Goal: Information Seeking & Learning: Understand process/instructions

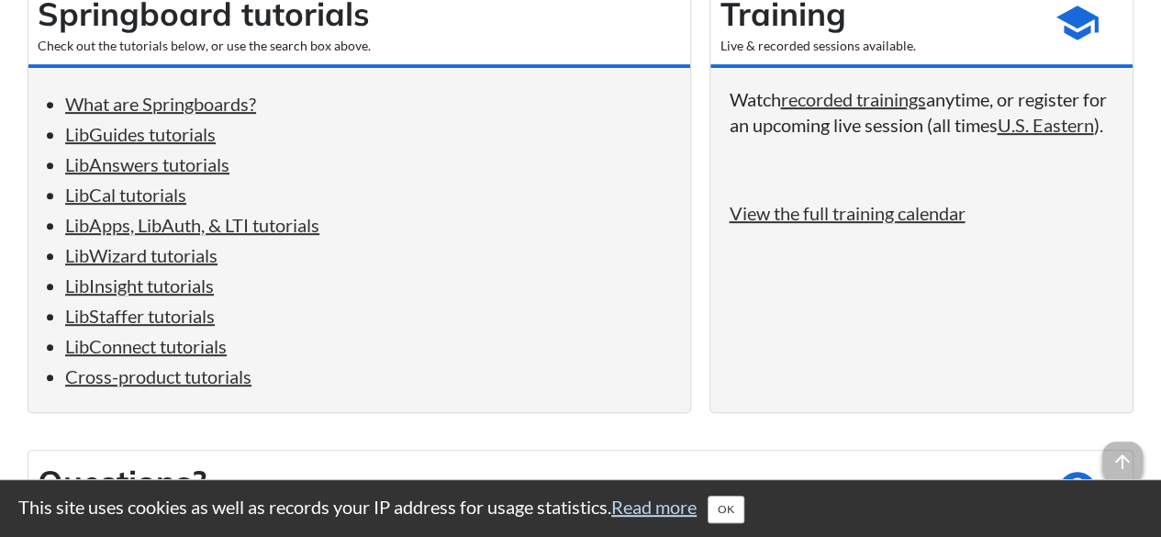
scroll to position [367, 0]
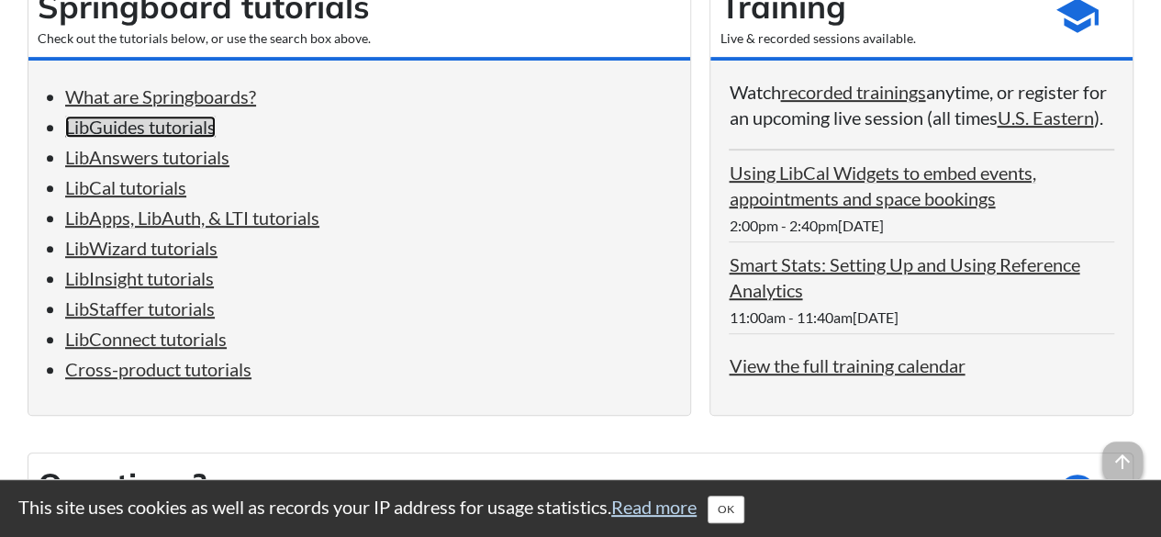
click at [176, 127] on link "LibGuides tutorials" at bounding box center [140, 127] width 150 height 22
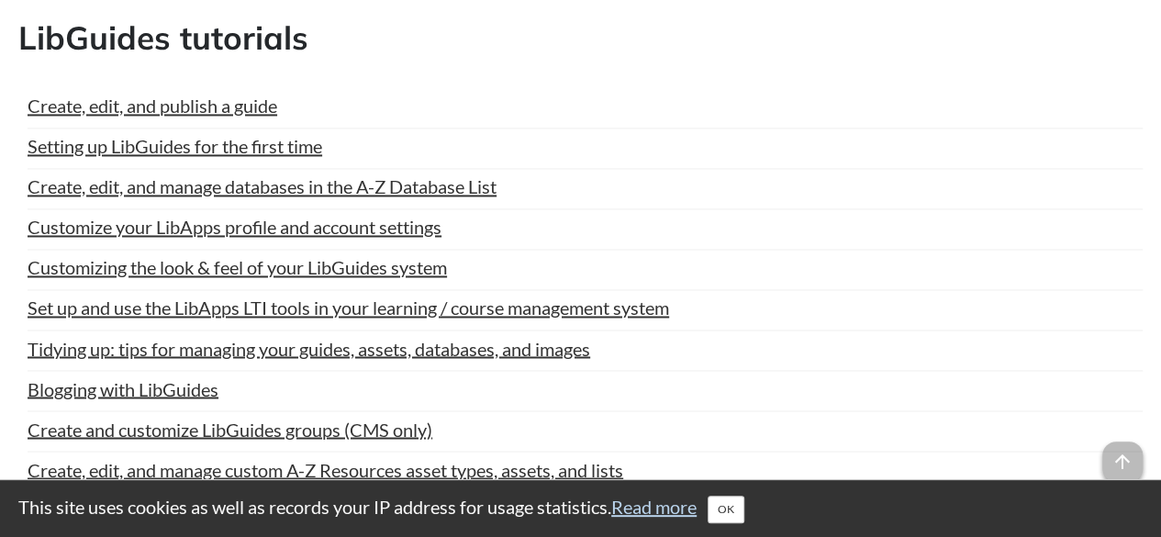
scroll to position [1450, 0]
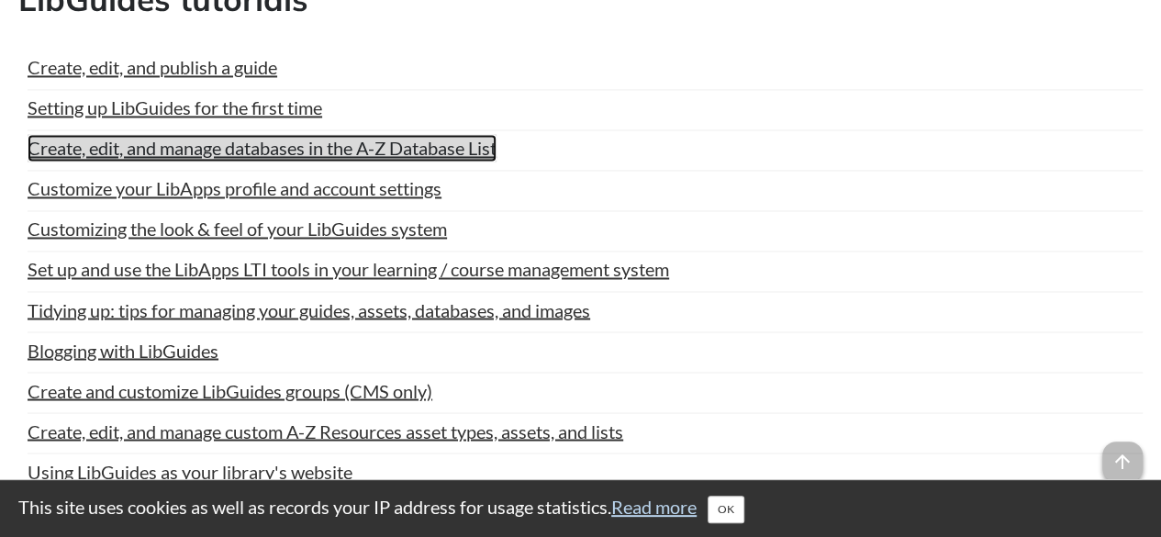
click at [293, 161] on link "Create, edit, and manage databases in the A-Z Database List" at bounding box center [262, 148] width 469 height 28
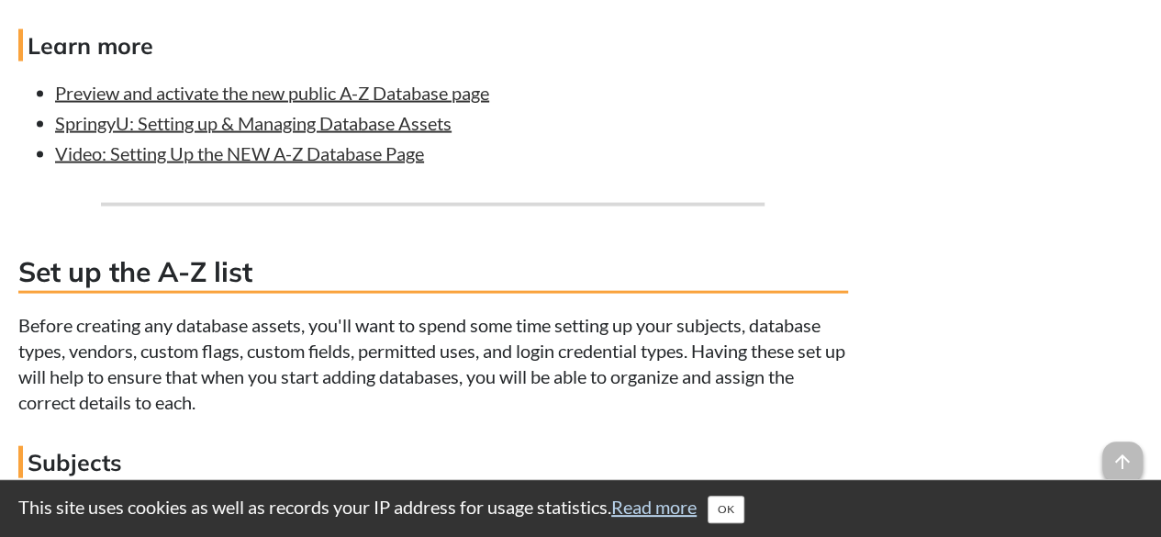
scroll to position [1468, 0]
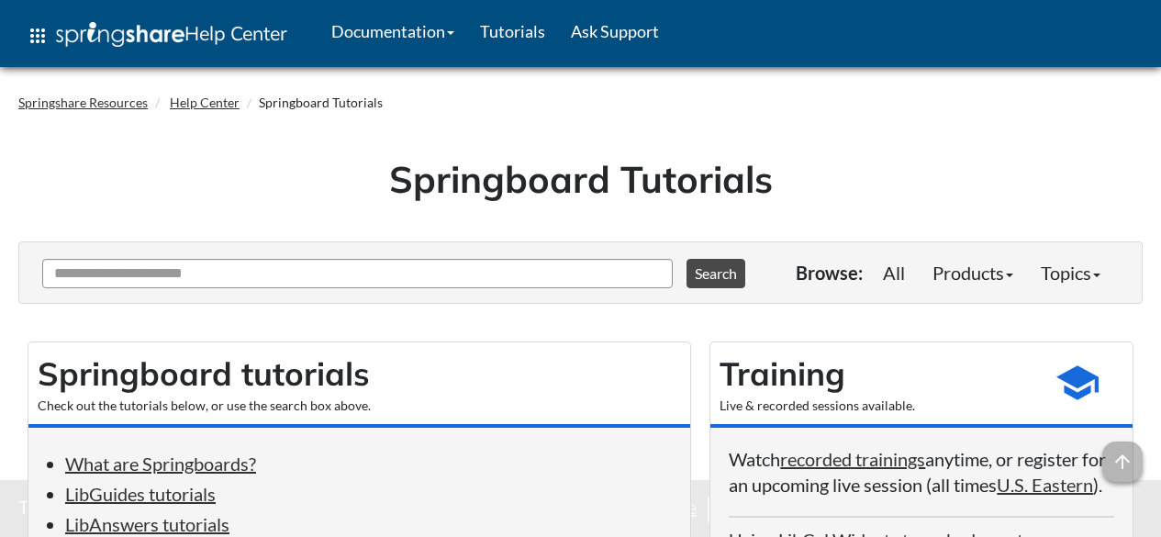
scroll to position [1450, 0]
